Goal: Task Accomplishment & Management: Manage account settings

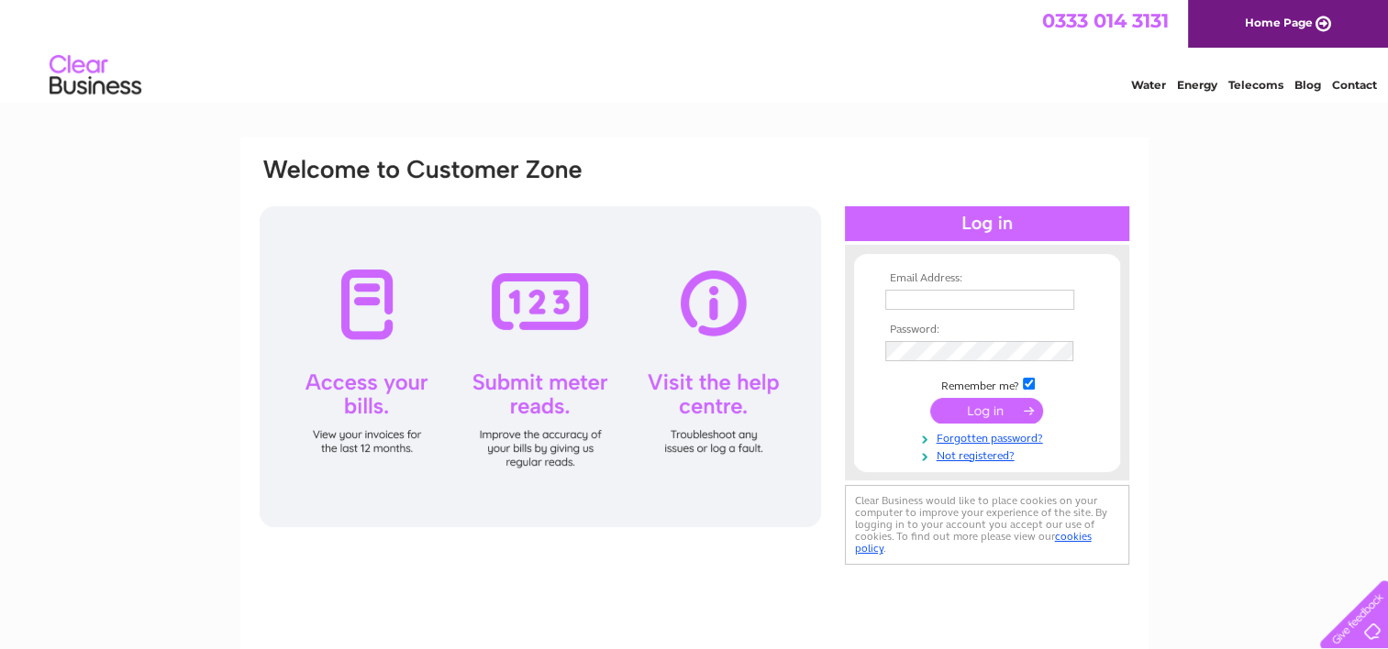
click at [943, 298] on input "text" at bounding box center [979, 300] width 189 height 20
type input "colin.maxwell@macdermidalpha.com"
click at [930, 399] on input "submit" at bounding box center [986, 412] width 113 height 26
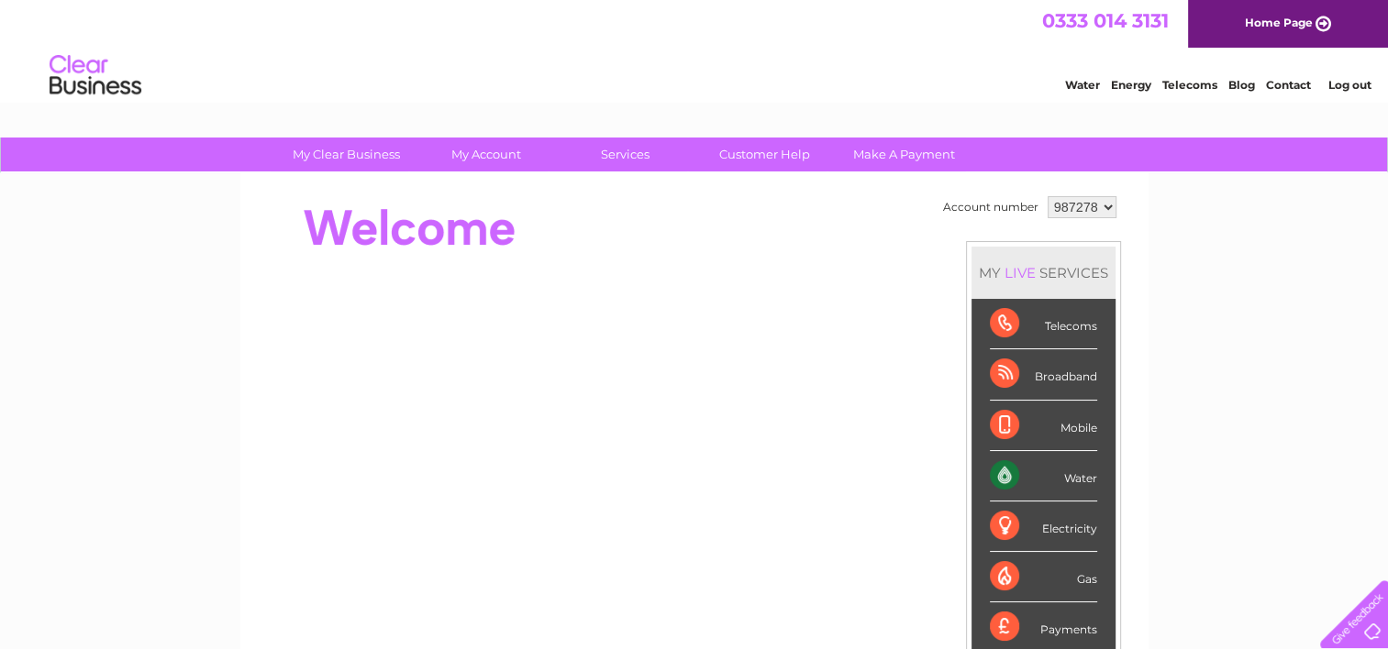
click at [1007, 473] on div "Water" at bounding box center [1043, 476] width 107 height 50
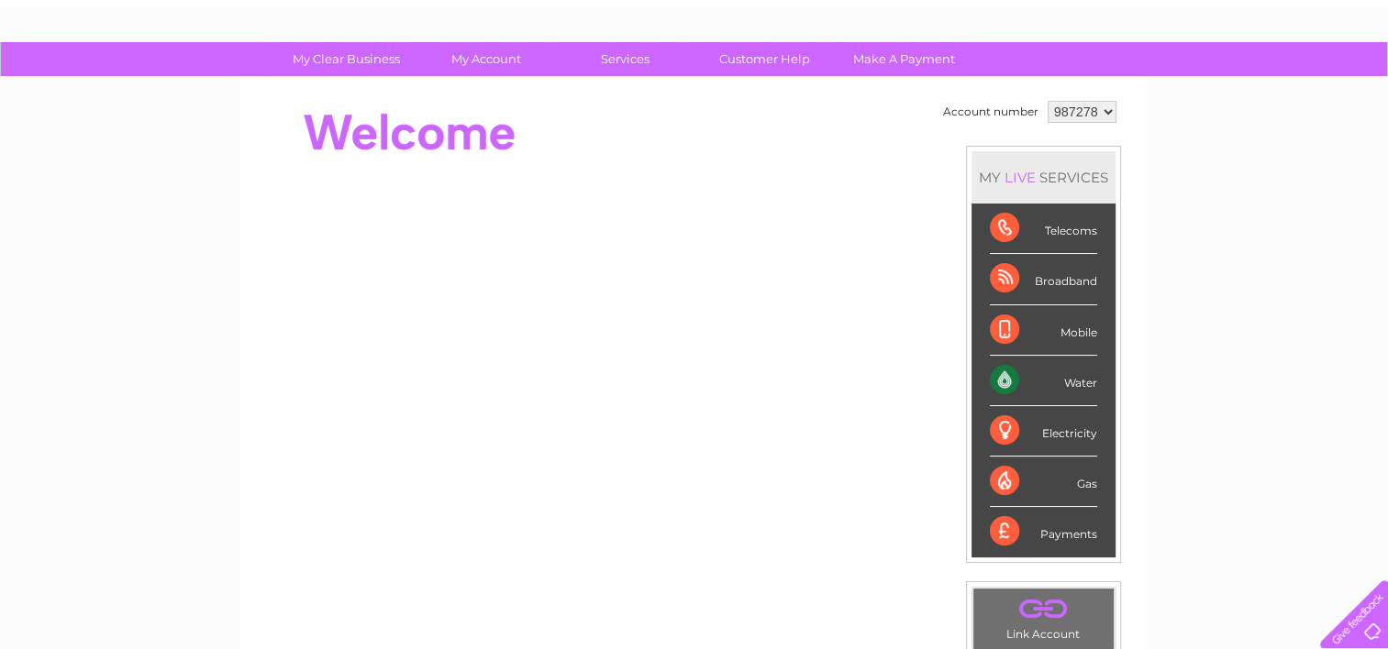
scroll to position [92, 0]
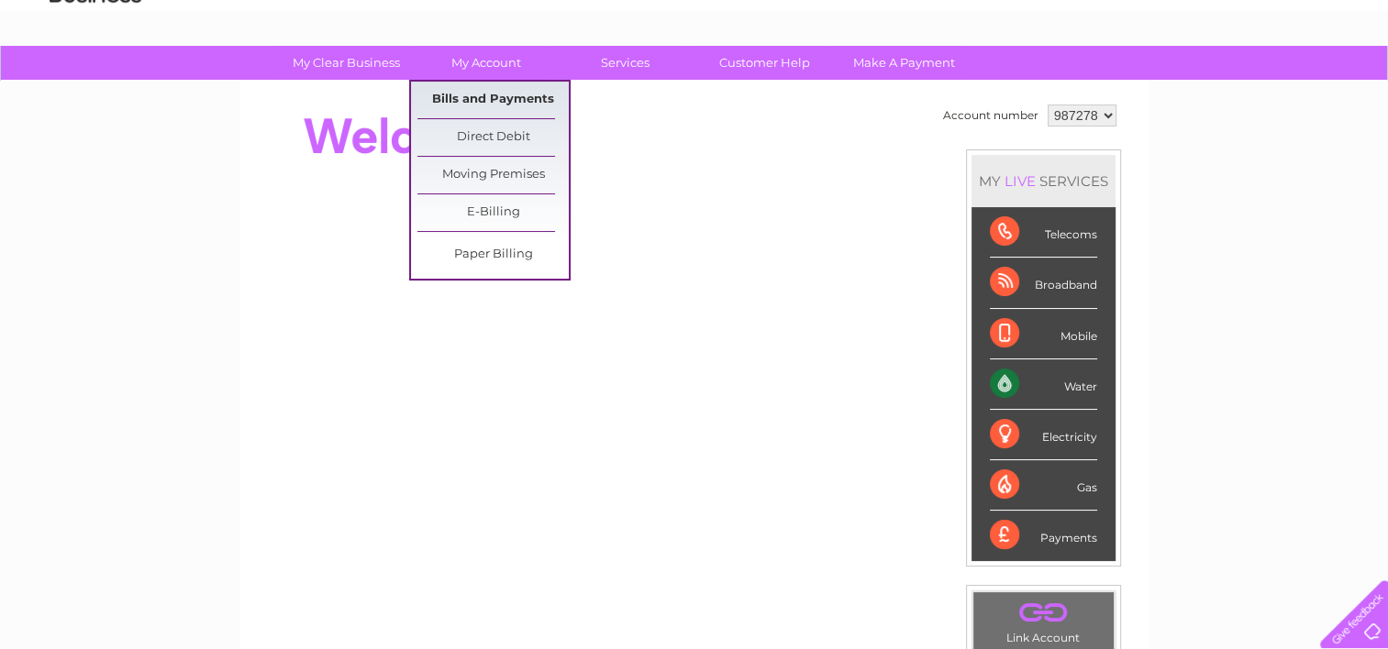
click at [495, 94] on link "Bills and Payments" at bounding box center [492, 100] width 151 height 37
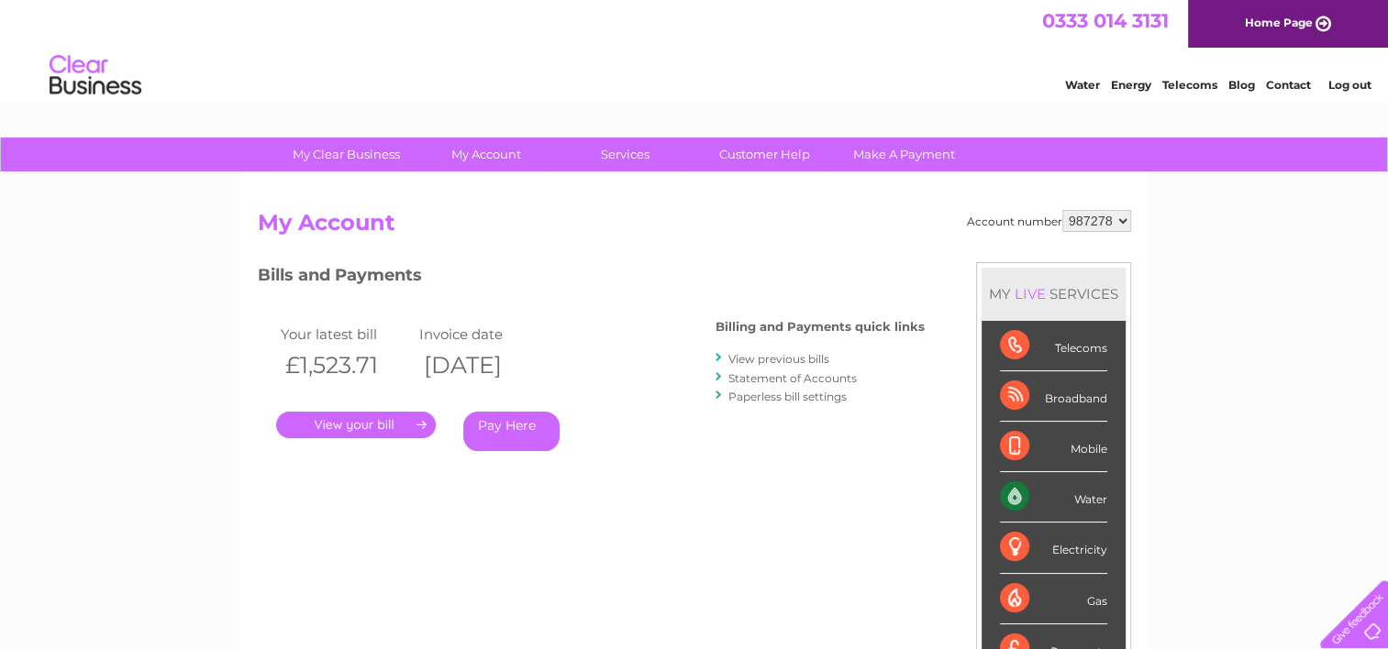
click at [773, 358] on link "View previous bills" at bounding box center [778, 359] width 101 height 14
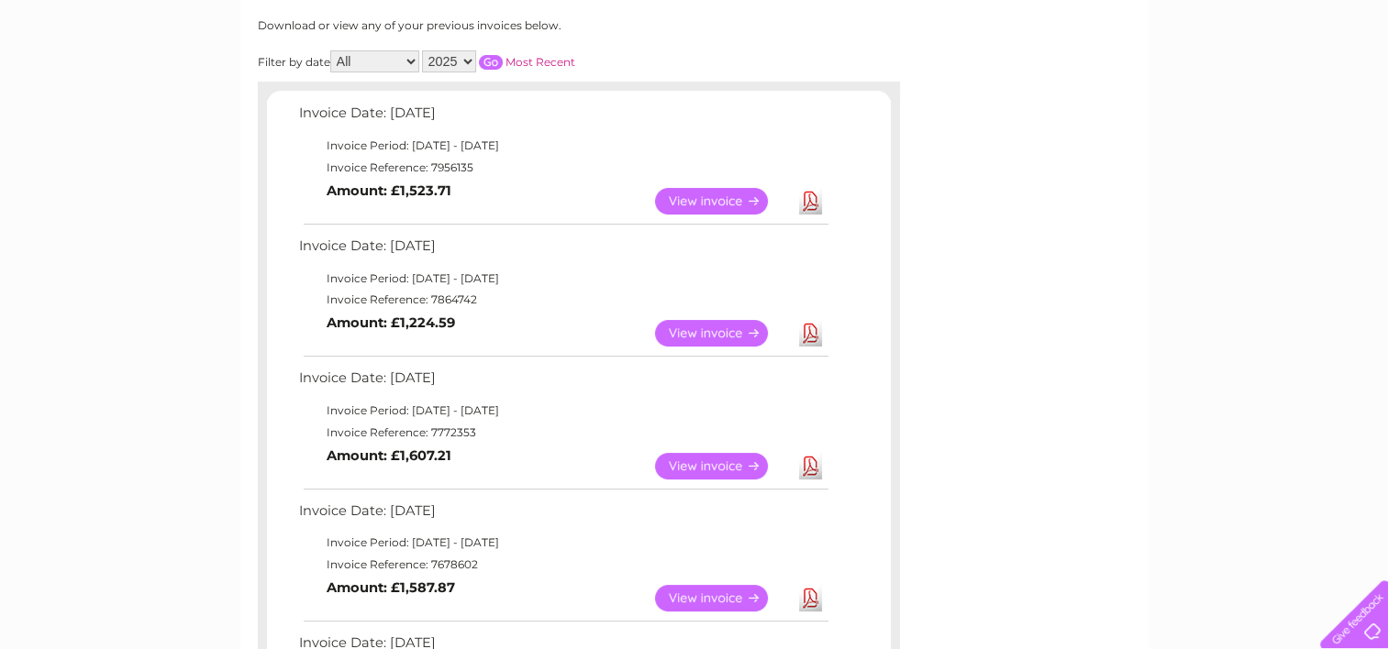
scroll to position [275, 0]
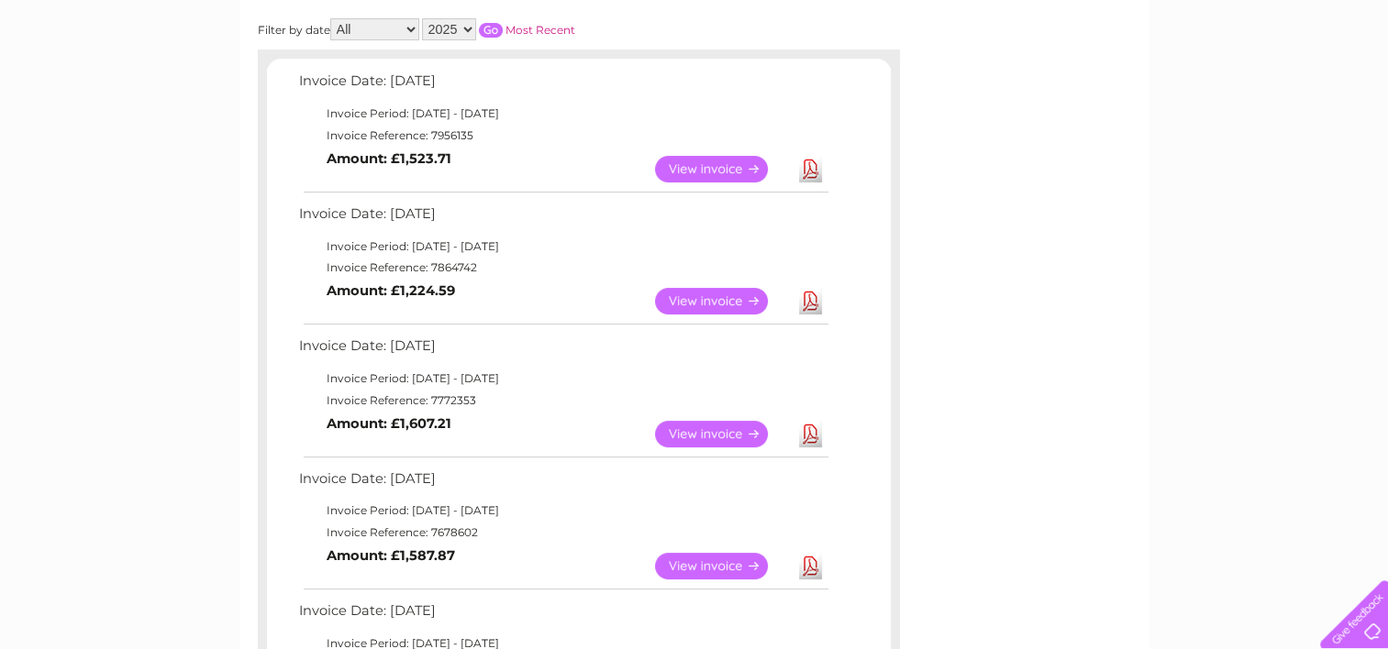
click at [696, 433] on link "View" at bounding box center [722, 434] width 135 height 27
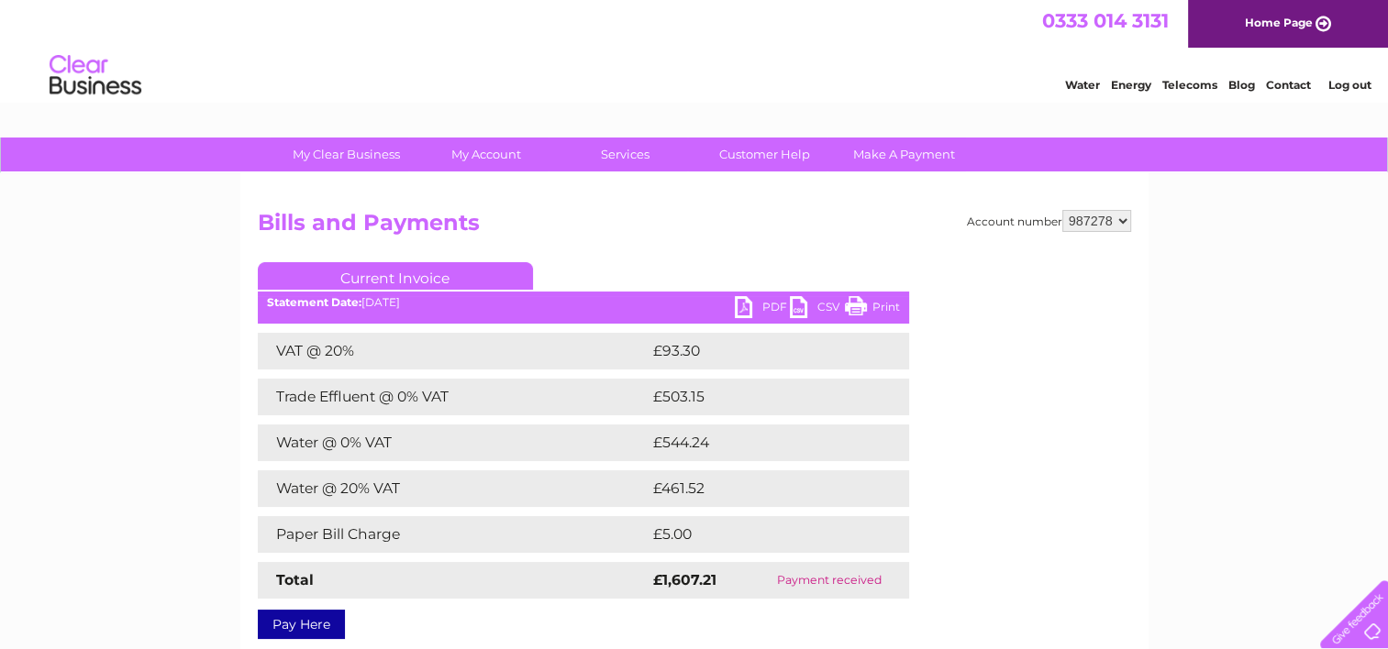
click at [764, 305] on link "PDF" at bounding box center [762, 309] width 55 height 27
click at [771, 305] on link "PDF" at bounding box center [762, 309] width 55 height 27
